Goal: Transaction & Acquisition: Obtain resource

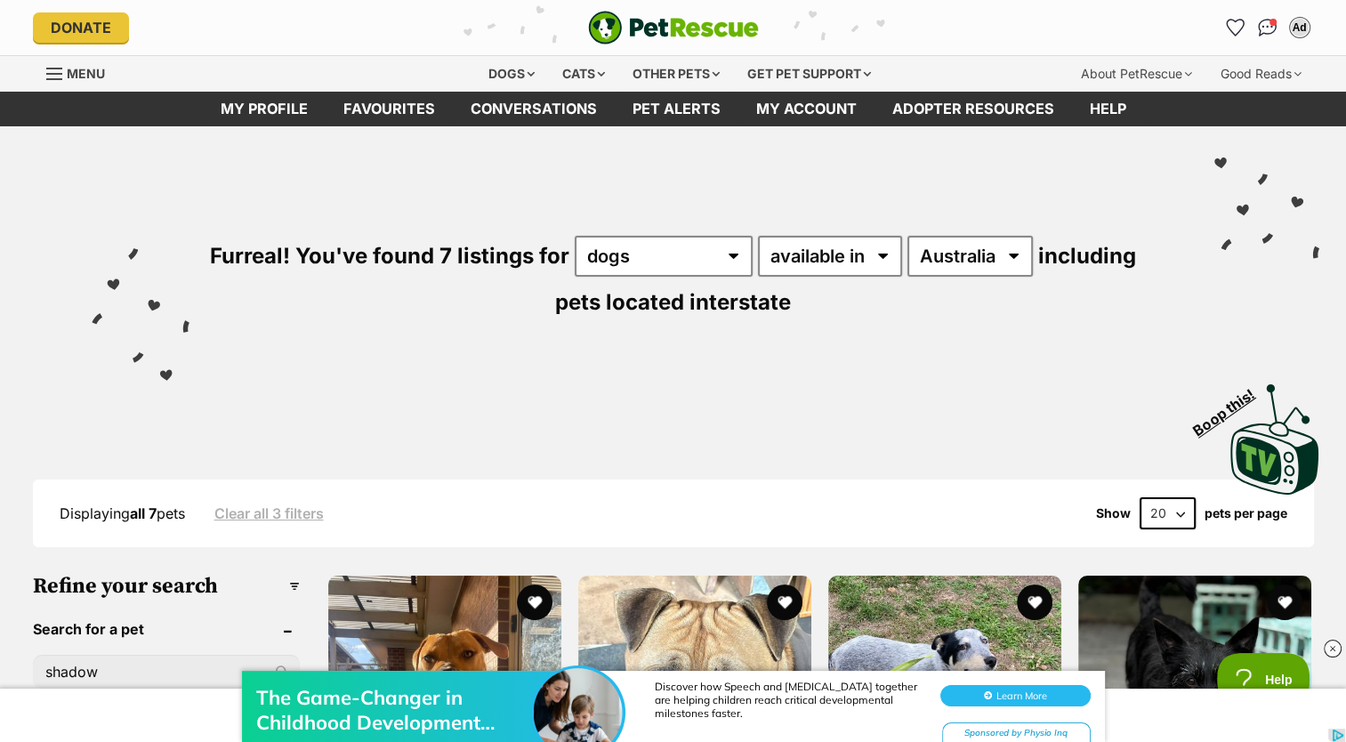
click at [411, 90] on div "Dogs Find a dog on PetRescue View all dogs Browse all of the doggos looking for…" at bounding box center [680, 74] width 635 height 36
click at [406, 98] on link "Favourites" at bounding box center [389, 109] width 127 height 35
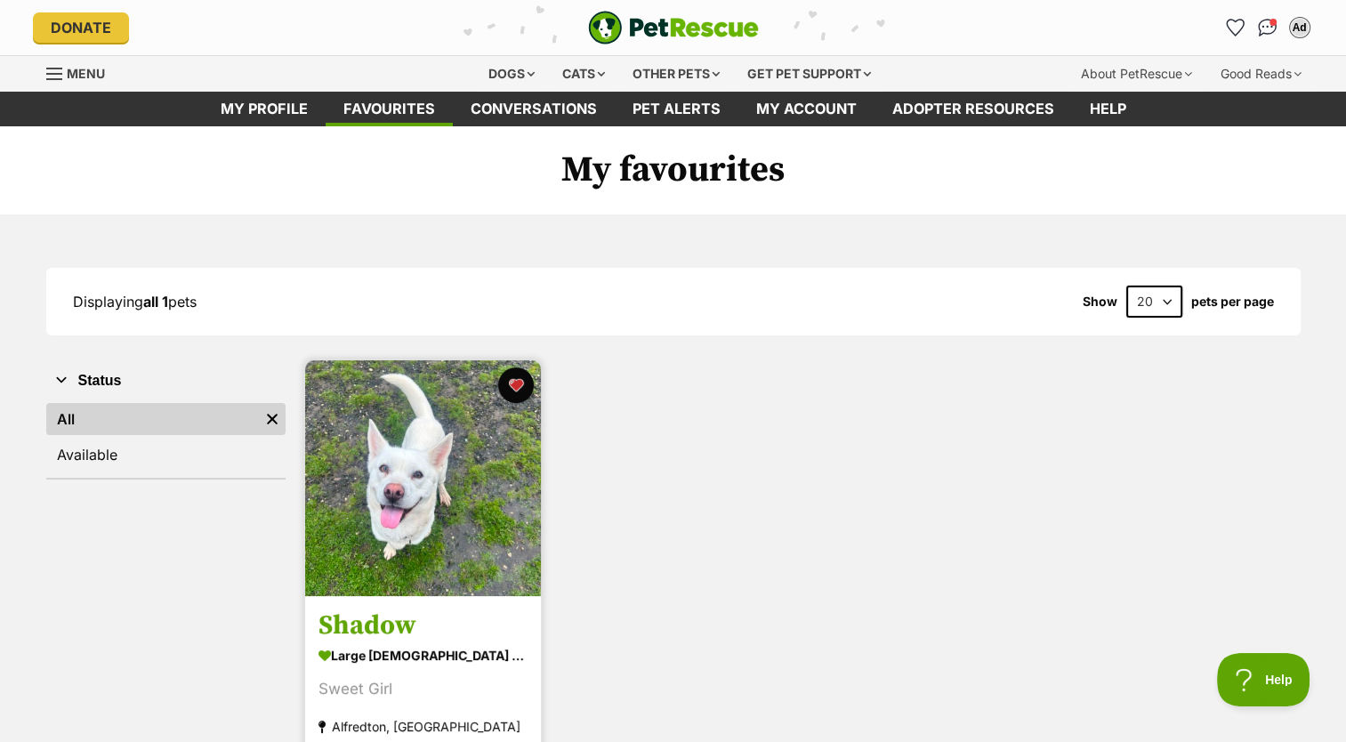
click at [483, 517] on img at bounding box center [423, 478] width 236 height 236
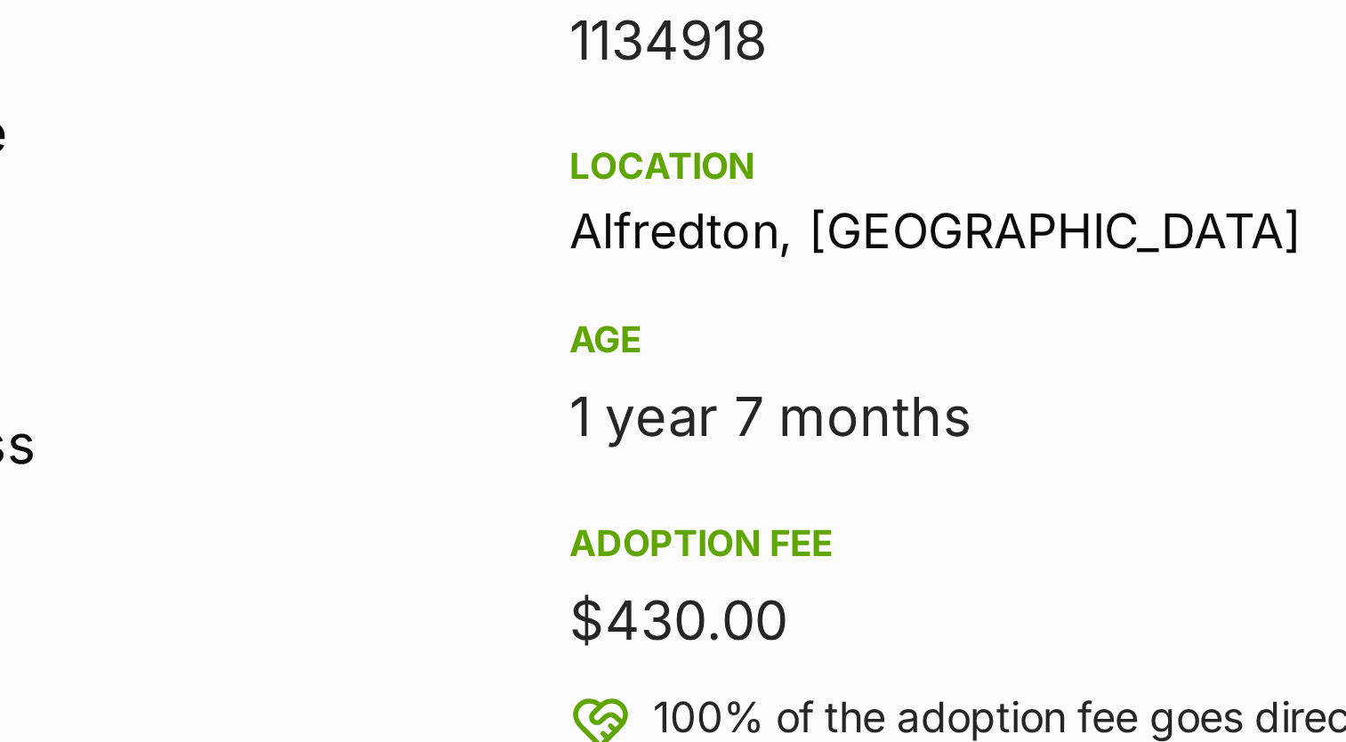
scroll to position [955, 0]
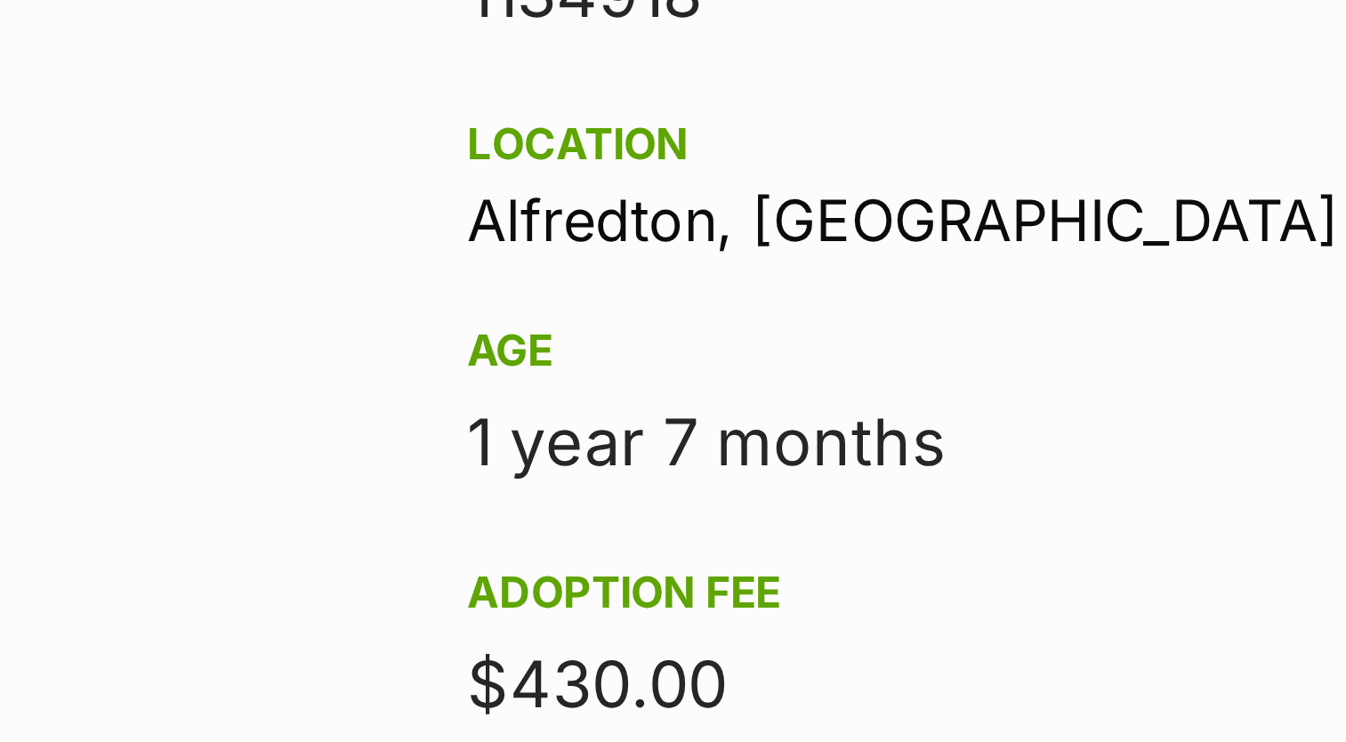
drag, startPoint x: 958, startPoint y: 268, endPoint x: 1043, endPoint y: 285, distance: 87.1
click at [1043, 285] on div "Rescue group Ballarat Animal Shelter PetRescue ID 1134918 Location Alfredton, V…" at bounding box center [1114, 386] width 317 height 539
click at [1071, 287] on div "Rescue group Ballarat Animal Shelter PetRescue ID 1134918 Location Alfredton, V…" at bounding box center [1114, 386] width 317 height 539
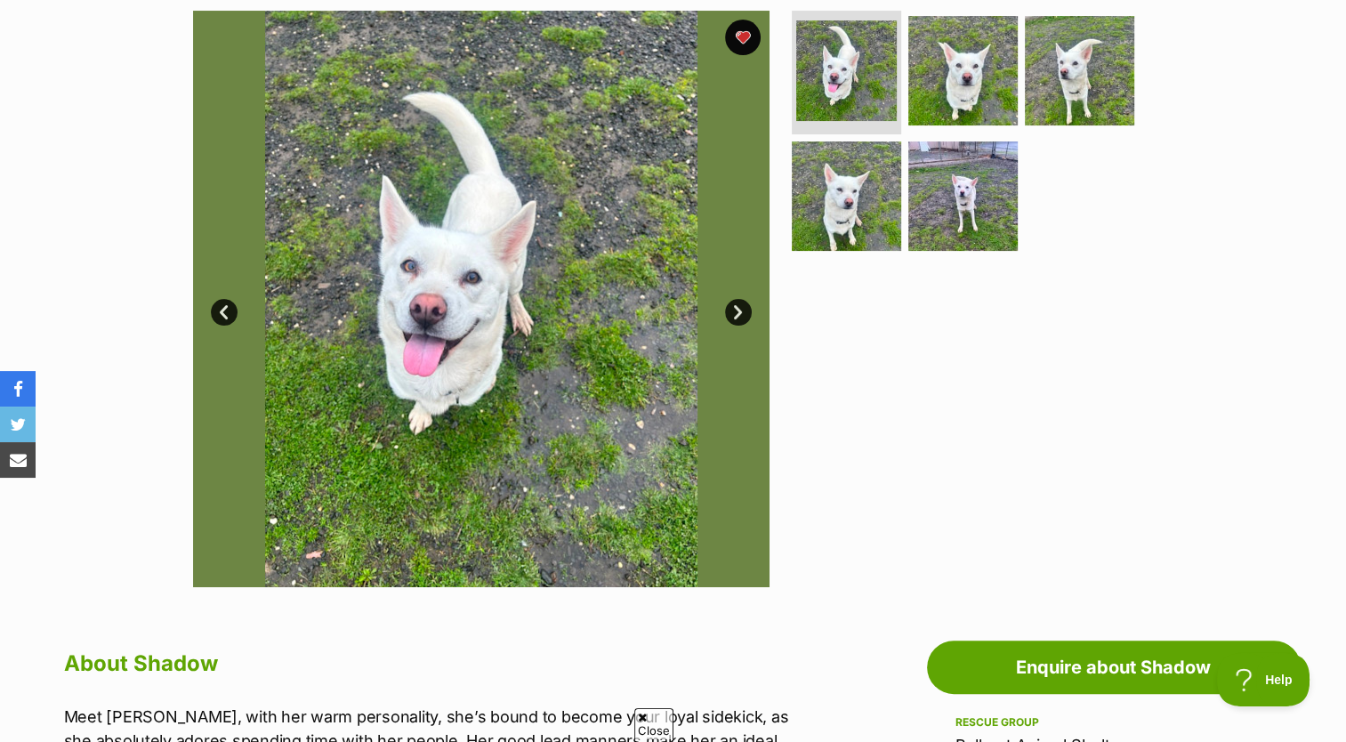
scroll to position [0, 0]
click at [974, 203] on img at bounding box center [963, 196] width 115 height 115
